Goal: Task Accomplishment & Management: Manage account settings

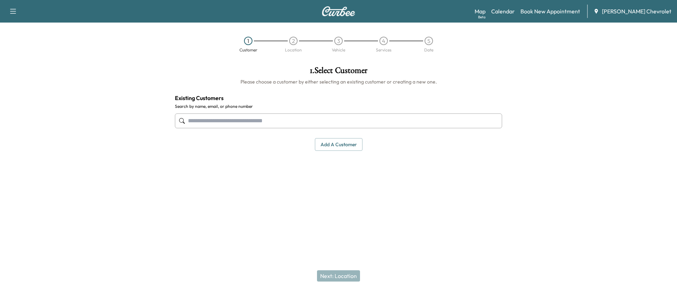
click at [514, 8] on link "Calendar" at bounding box center [503, 11] width 24 height 8
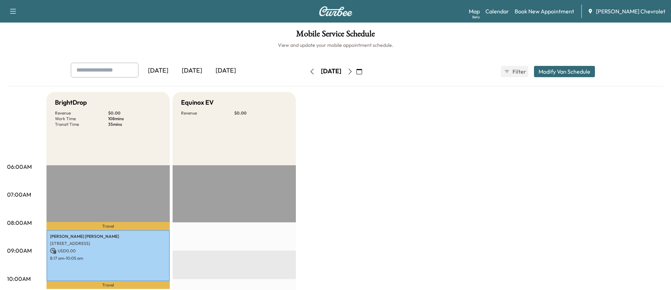
click at [353, 69] on icon "button" at bounding box center [350, 72] width 6 height 6
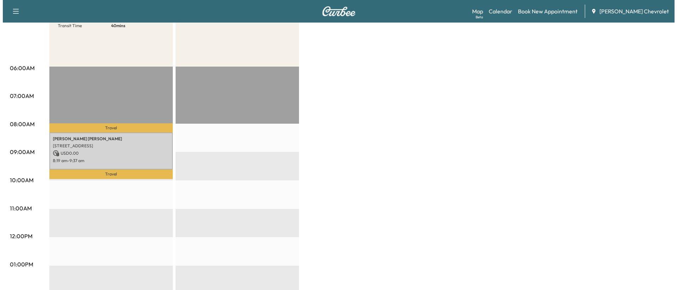
scroll to position [106, 0]
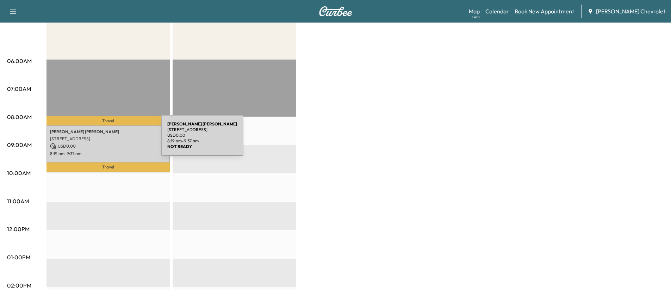
click at [108, 140] on p "[STREET_ADDRESS]" at bounding box center [108, 139] width 116 height 6
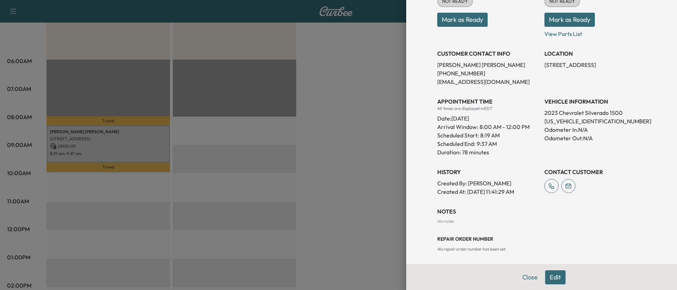
scroll to position [115, 0]
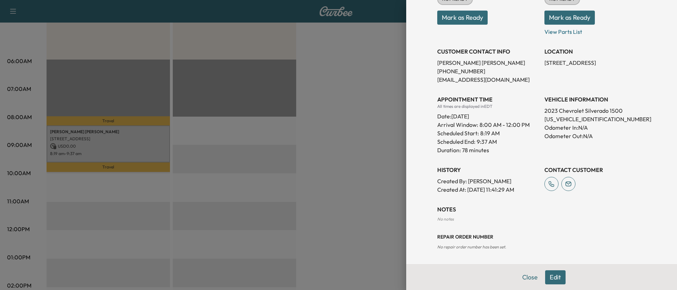
click at [570, 120] on p "[US_VEHICLE_IDENTIFICATION_NUMBER]" at bounding box center [594, 119] width 101 height 8
copy p "[US_VEHICLE_IDENTIFICATION_NUMBER]"
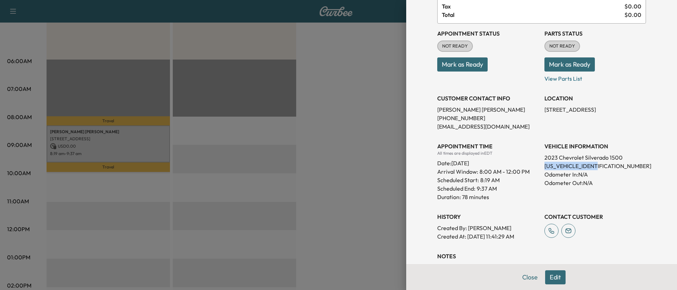
scroll to position [0, 0]
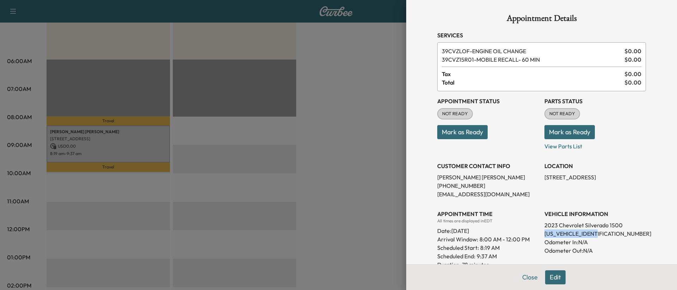
click at [472, 134] on button "Mark as Ready" at bounding box center [462, 132] width 50 height 14
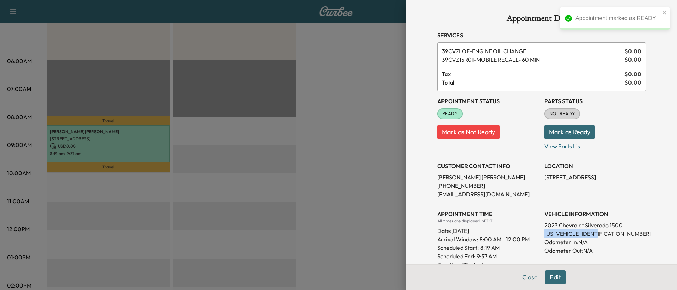
click at [568, 132] on button "Mark as Ready" at bounding box center [569, 132] width 50 height 14
